Goal: Task Accomplishment & Management: Use online tool/utility

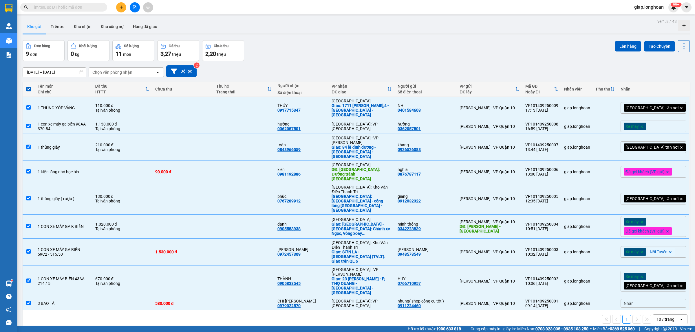
click at [445, 63] on div "[DATE] – [DATE] Press the down arrow key to interact with the calendar and sele…" at bounding box center [356, 71] width 667 height 21
click at [647, 46] on button "Tạo Chuyến" at bounding box center [659, 46] width 31 height 10
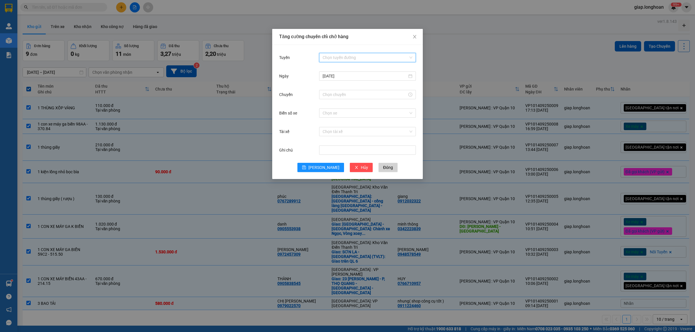
drag, startPoint x: 335, startPoint y: 56, endPoint x: 340, endPoint y: 61, distance: 8.0
click at [335, 56] on input "Tuyến" at bounding box center [366, 57] width 86 height 9
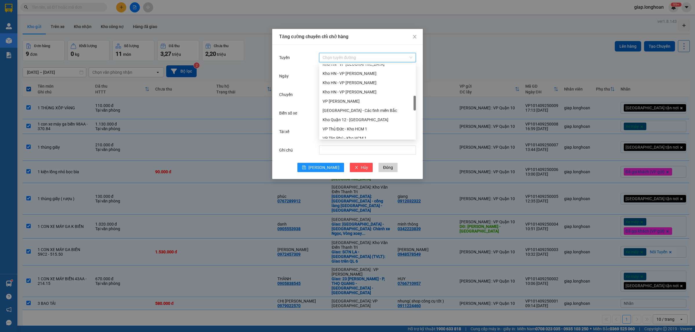
scroll to position [217, 0]
click at [349, 108] on div "VP Quận 10 - Kho HCM 1" at bounding box center [367, 111] width 97 height 9
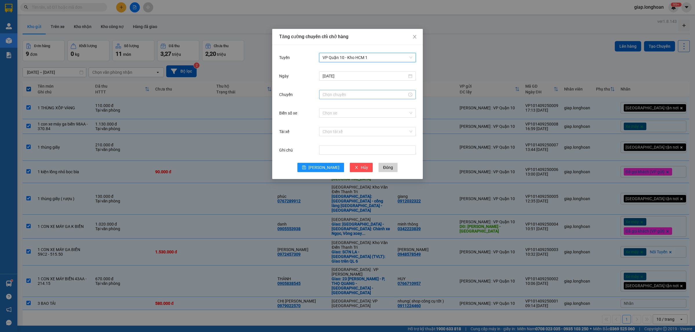
click at [328, 93] on input "Chuyến" at bounding box center [365, 94] width 85 height 6
click at [327, 115] on div "19" at bounding box center [327, 115] width 16 height 8
type input "19:00"
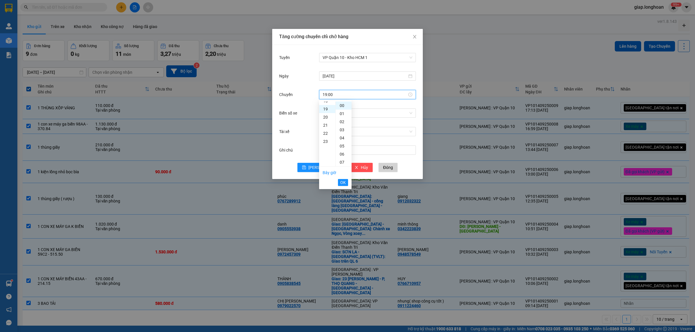
scroll to position [154, 0]
click at [344, 183] on span "OK" at bounding box center [343, 183] width 6 height 6
click at [327, 115] on input "Biển số xe" at bounding box center [366, 113] width 86 height 9
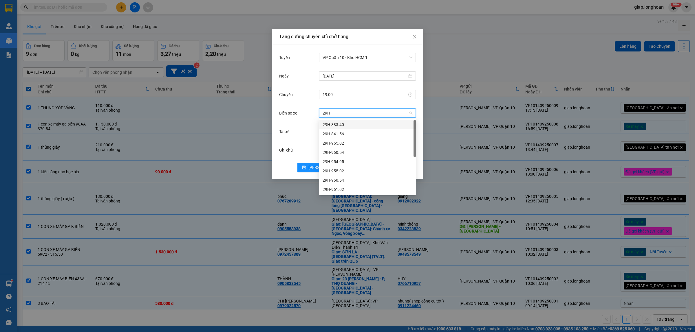
type input "29H-"
click at [337, 142] on div "29H-955.02" at bounding box center [368, 143] width 90 height 6
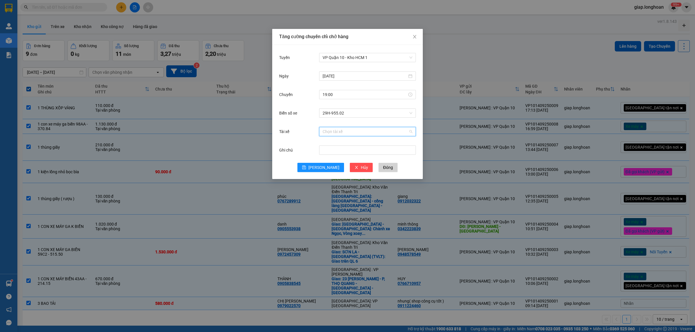
click at [331, 132] on input "Tài xế" at bounding box center [366, 131] width 86 height 9
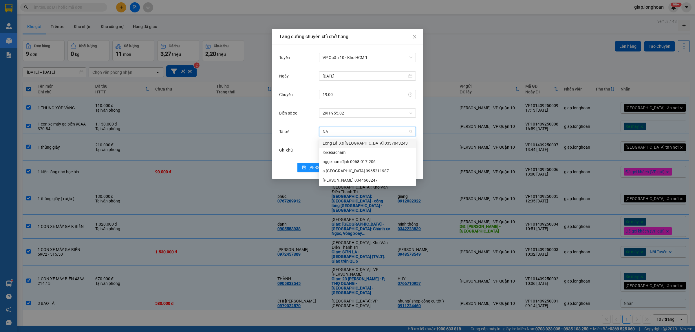
type input "NAM"
click at [344, 180] on div "[PERSON_NAME] 0344668247" at bounding box center [368, 180] width 90 height 6
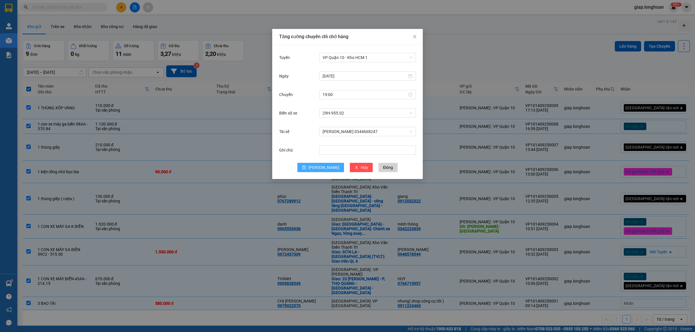
click at [319, 167] on button "[PERSON_NAME]" at bounding box center [320, 167] width 47 height 9
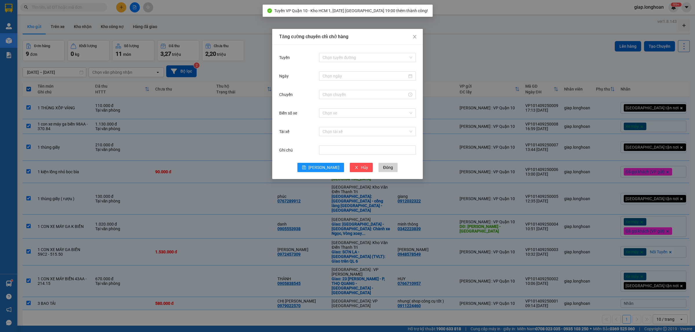
click at [231, 310] on div "Tăng cường chuyến chỉ chở hàng Tuyến Chọn tuyến đường Ngày Chuyến Biển số xe Ch…" at bounding box center [347, 166] width 695 height 332
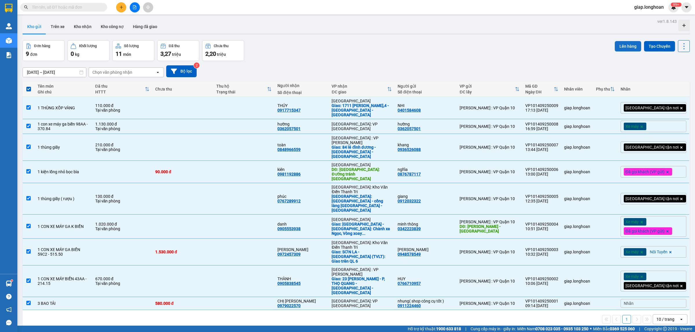
click at [622, 47] on button "Lên hàng" at bounding box center [628, 46] width 26 height 10
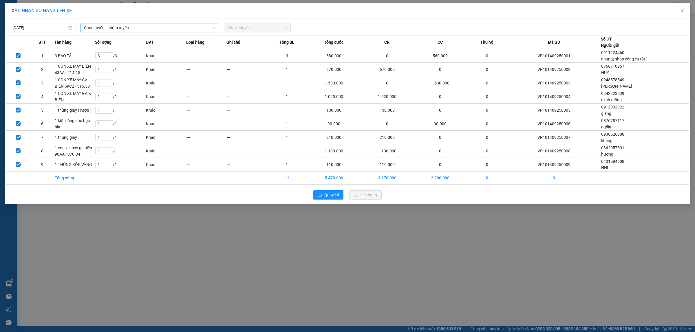
click at [125, 26] on span "Chọn tuyến - nhóm tuyến" at bounding box center [150, 27] width 132 height 9
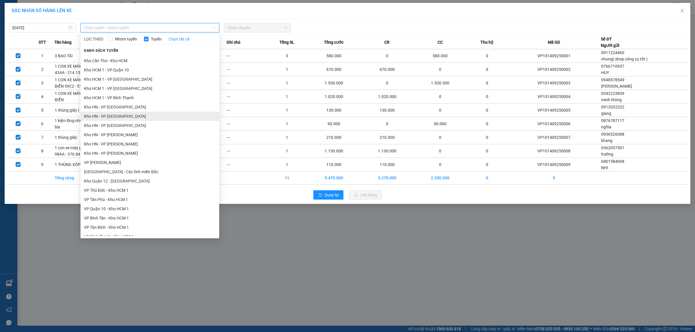
scroll to position [145, 0]
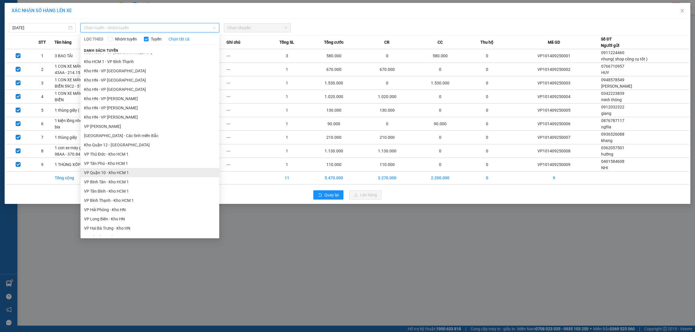
click at [109, 175] on li "VP Quận 10 - Kho HCM 1" at bounding box center [149, 172] width 139 height 9
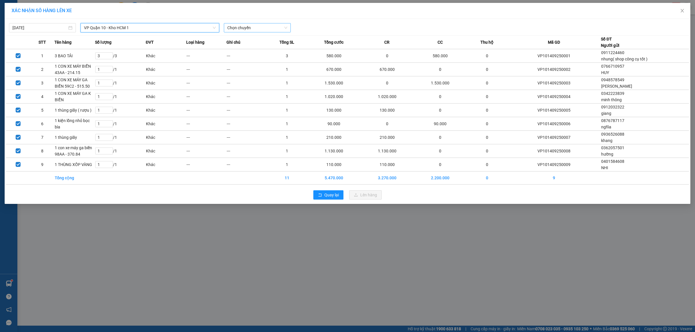
click at [248, 28] on span "Chọn chuyến" at bounding box center [257, 27] width 60 height 9
click at [261, 51] on div "19:00 (TC) - 29H-955.02" at bounding box center [249, 48] width 45 height 6
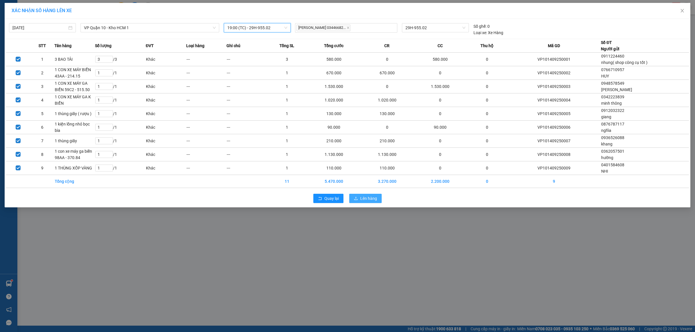
click at [367, 199] on span "Lên hàng" at bounding box center [368, 198] width 17 height 6
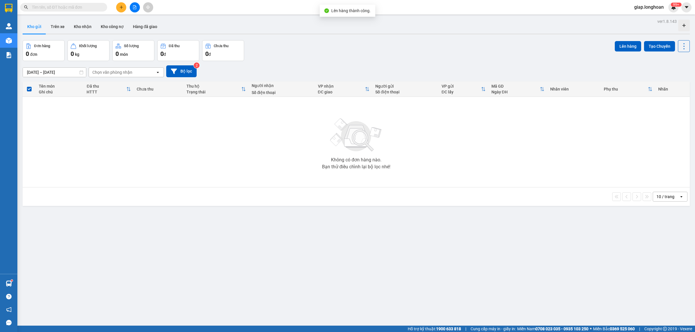
click at [411, 259] on div "ver 1.8.143 Kho gửi Trên xe Kho nhận Kho công nợ Hàng đã giao Đơn hàng 0 đơn Kh…" at bounding box center [356, 183] width 672 height 332
click at [82, 31] on button "Kho nhận" at bounding box center [82, 27] width 27 height 14
